Goal: Task Accomplishment & Management: Use online tool/utility

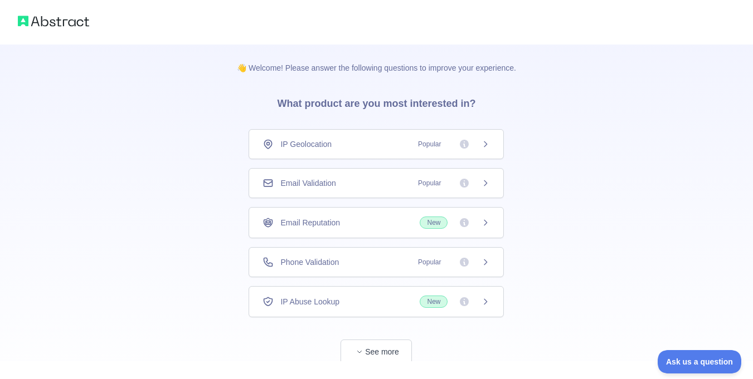
scroll to position [30, 0]
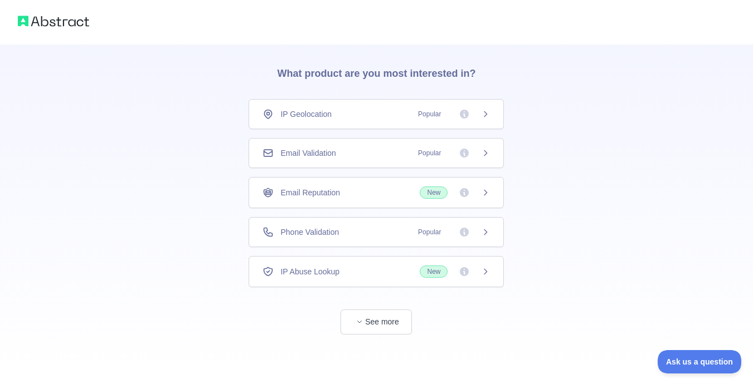
click at [369, 114] on div "IP Geolocation Popular" at bounding box center [375, 114] width 227 height 11
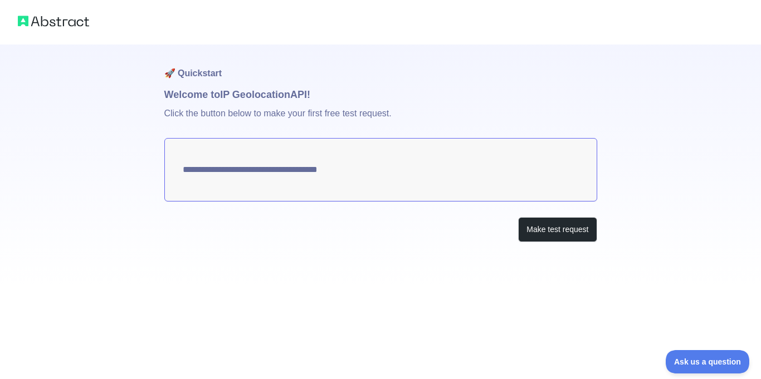
type textarea "**********"
click at [568, 237] on button "Make test request" at bounding box center [557, 229] width 79 height 25
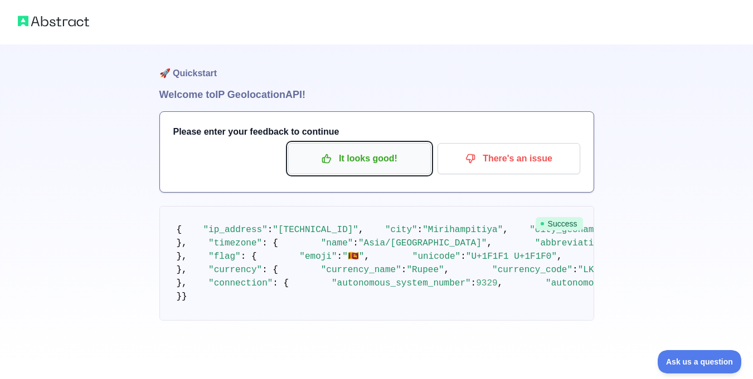
click at [372, 166] on p "It looks good!" at bounding box center [359, 158] width 126 height 19
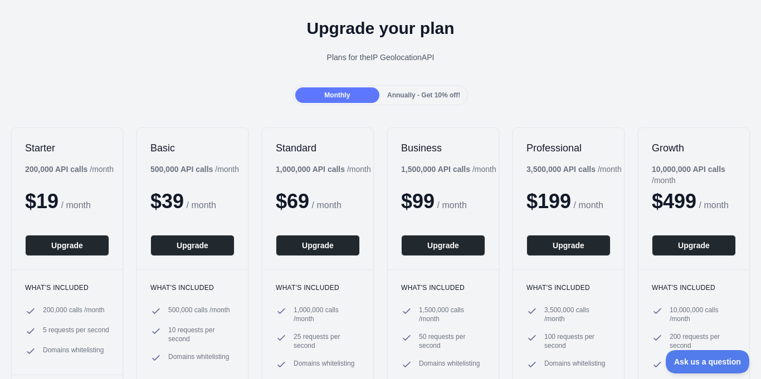
scroll to position [56, 0]
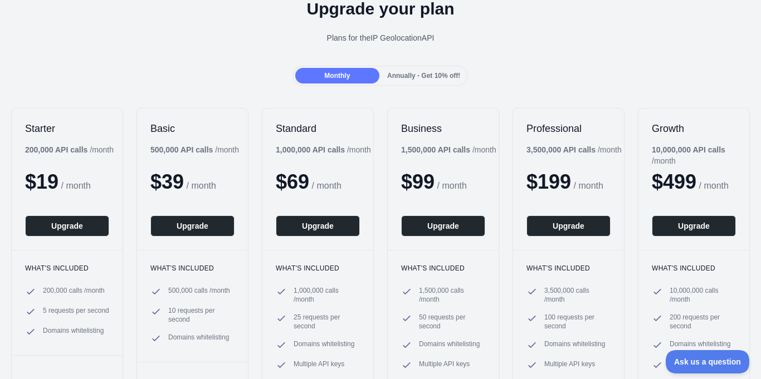
click at [418, 77] on span "Annually - Get 10% off!" at bounding box center [423, 76] width 73 height 8
